Goal: Transaction & Acquisition: Obtain resource

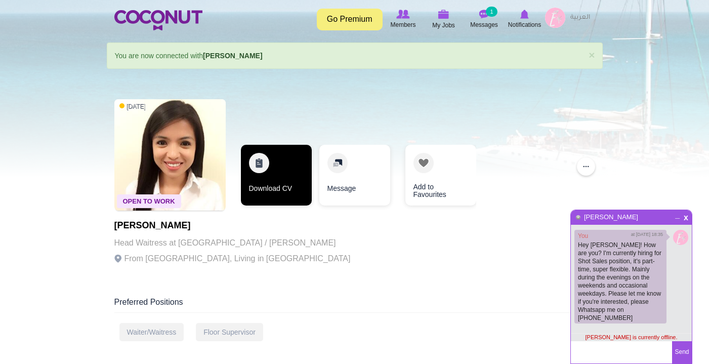
click at [257, 168] on link "Download CV" at bounding box center [276, 175] width 71 height 61
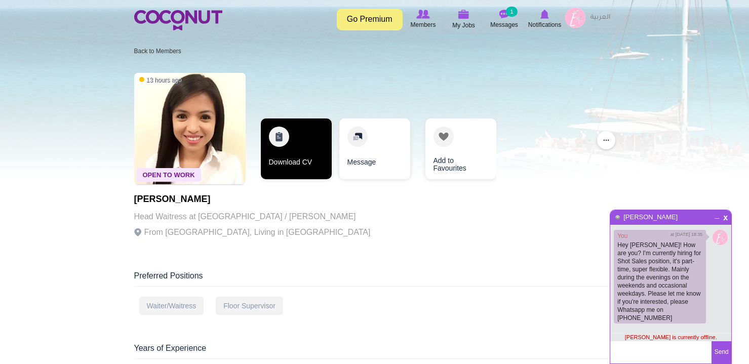
click at [269, 148] on link "Download CV" at bounding box center [296, 148] width 71 height 61
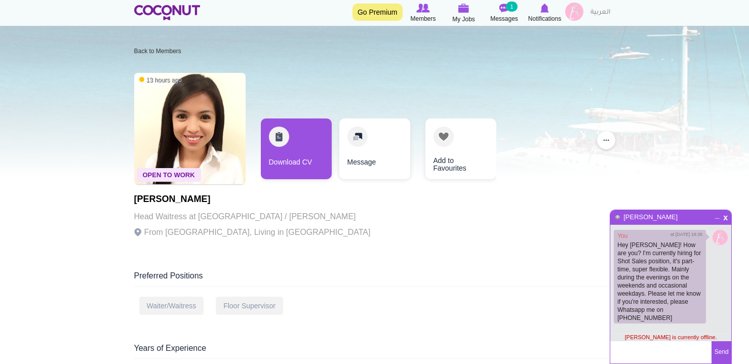
scroll to position [54, 0]
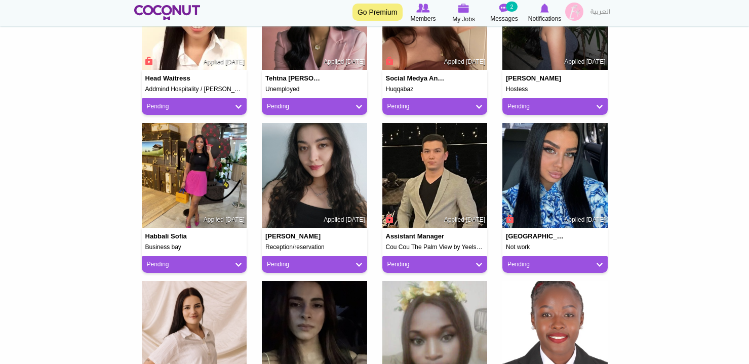
scroll to position [332, 0]
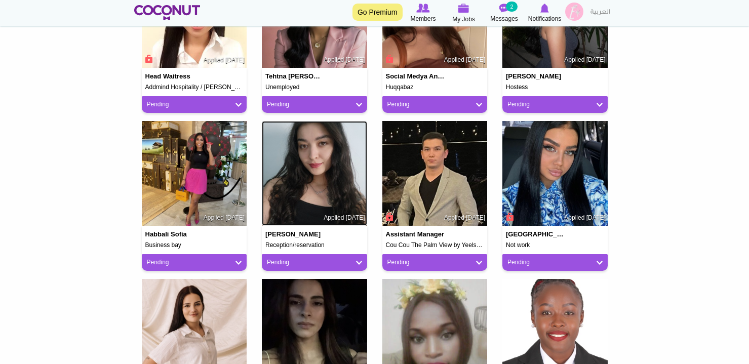
click at [332, 179] on img at bounding box center [314, 173] width 105 height 105
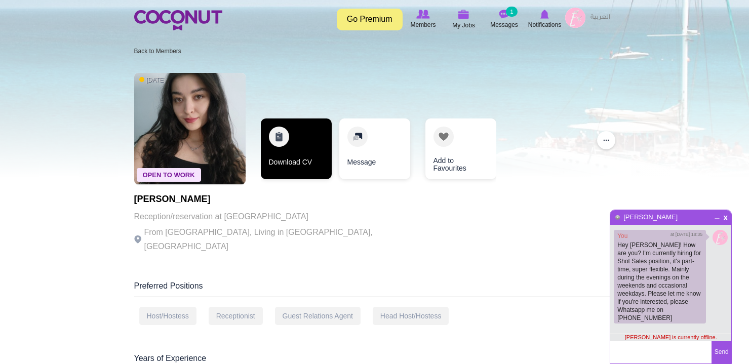
click at [307, 170] on link "Download CV" at bounding box center [296, 148] width 71 height 61
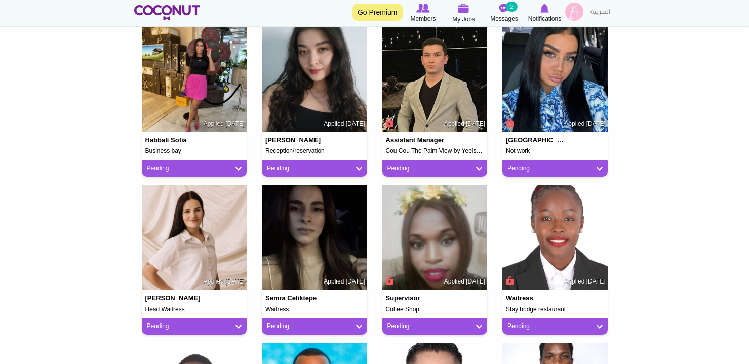
scroll to position [425, 0]
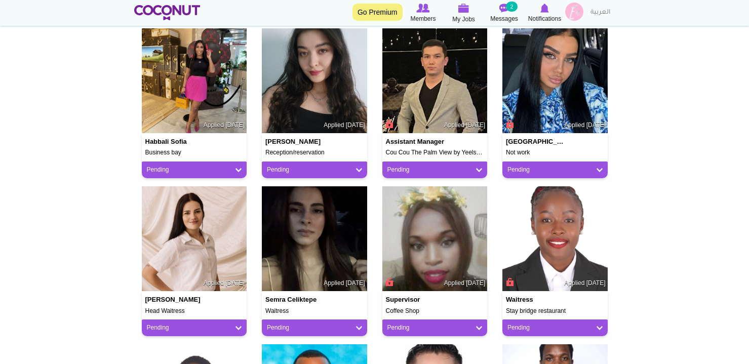
click at [204, 283] on span "Applied 11 months ago" at bounding box center [224, 283] width 41 height 9
click at [183, 324] on link "Pending" at bounding box center [194, 328] width 95 height 9
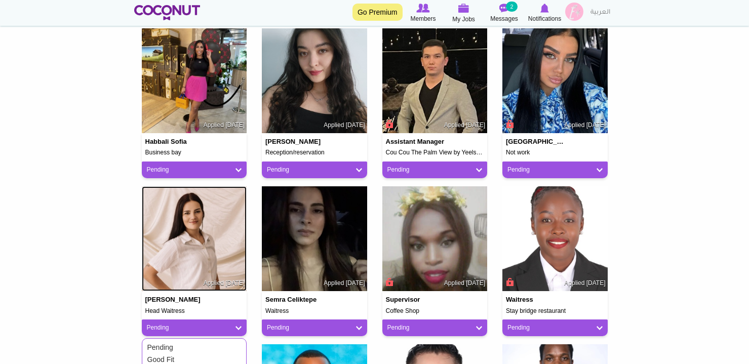
click at [183, 240] on img at bounding box center [194, 238] width 105 height 105
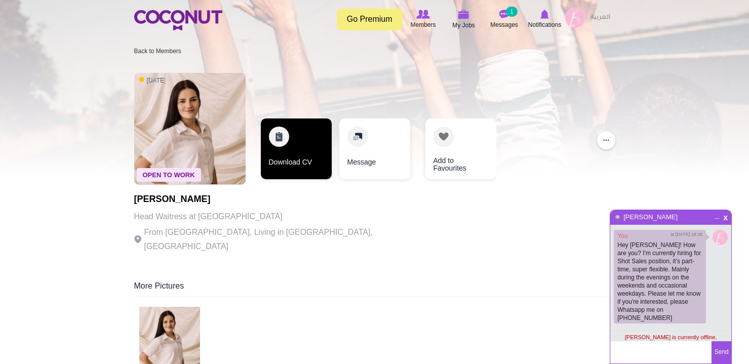
click at [288, 150] on link "Download CV" at bounding box center [296, 148] width 71 height 61
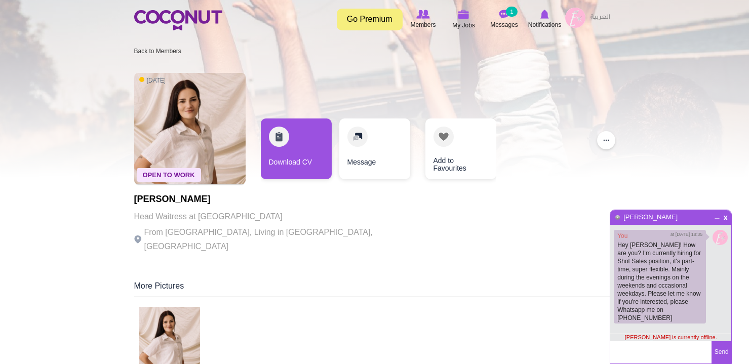
drag, startPoint x: 224, startPoint y: 199, endPoint x: 136, endPoint y: 200, distance: 88.1
click at [135, 200] on h1 "Simoné Winterbach" at bounding box center [273, 199] width 279 height 10
copy h1 "Simoné Winterbach"
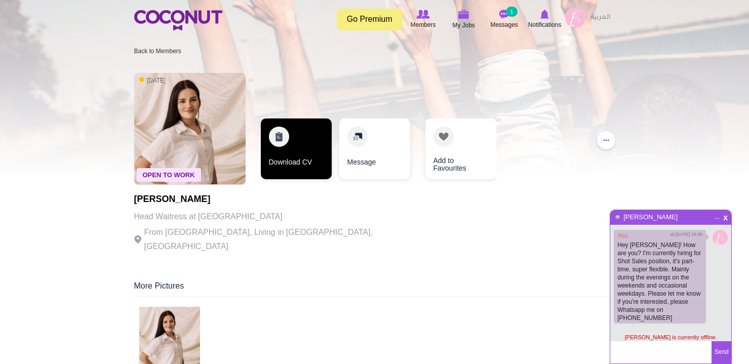
click at [295, 137] on link "Download CV" at bounding box center [296, 148] width 71 height 61
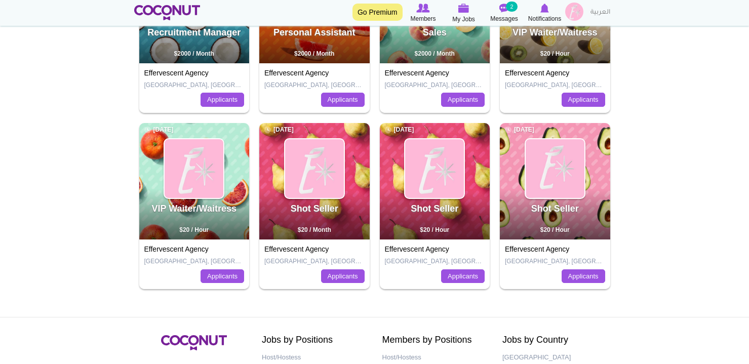
click at [585, 204] on h2 "Shot Seller" at bounding box center [554, 213] width 107 height 19
click at [582, 281] on link "Applicants" at bounding box center [584, 276] width 44 height 14
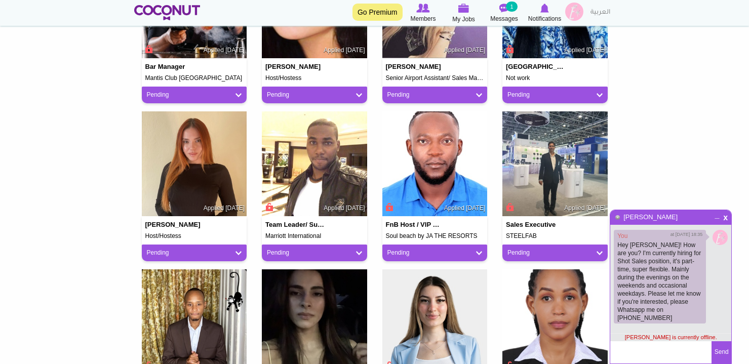
scroll to position [776, 0]
